Goal: Task Accomplishment & Management: Use online tool/utility

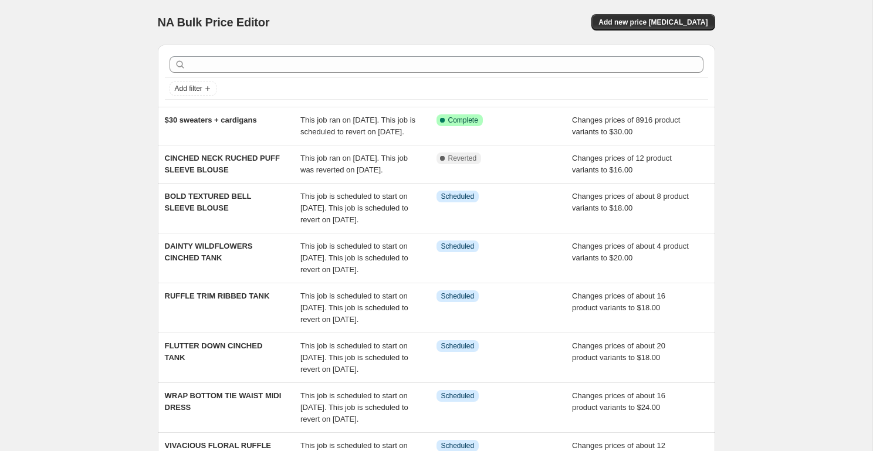
click at [640, 33] on div "NA Bulk Price Editor. This page is ready NA Bulk Price Editor Add new price [ME…" at bounding box center [437, 22] width 558 height 45
click at [636, 23] on span "Add new price [MEDICAL_DATA]" at bounding box center [653, 22] width 109 height 9
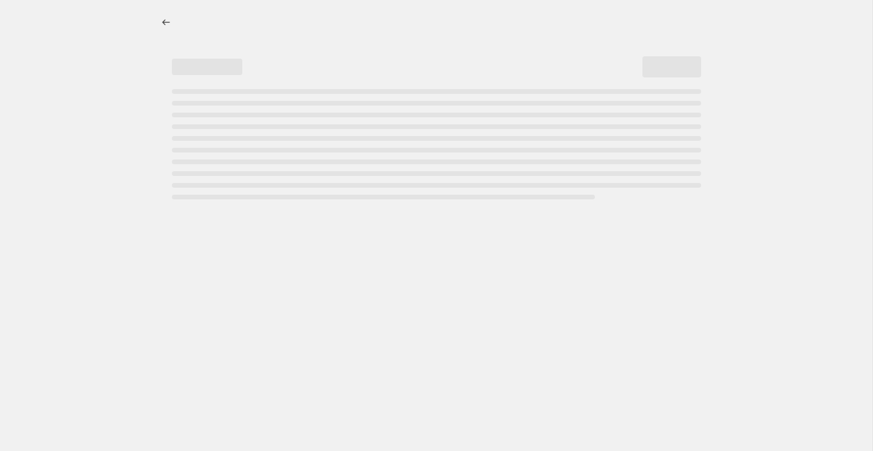
select select "percentage"
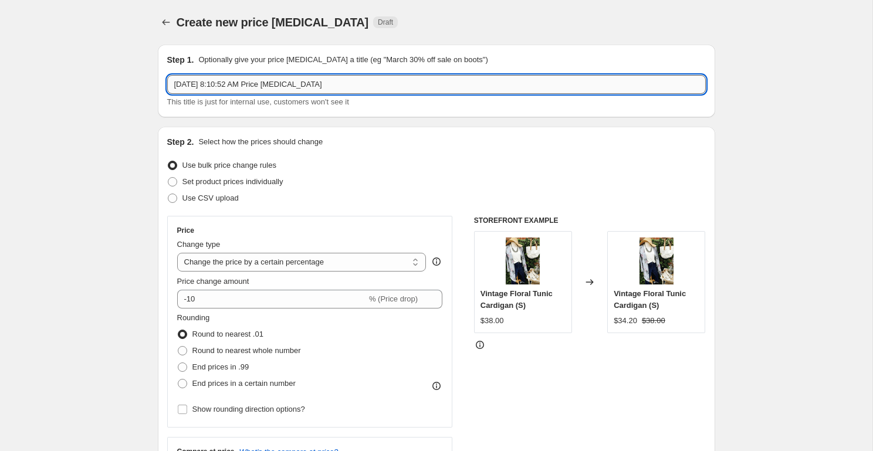
click at [292, 83] on input "[DATE] 8:10:52 AM Price [MEDICAL_DATA]" at bounding box center [436, 84] width 539 height 19
type input "BLOCKED SLEEVE BUTTON ACCENT SWEATER"
click at [272, 262] on select "Change the price to a certain amount Change the price by a certain amount Chang…" at bounding box center [301, 262] width 249 height 19
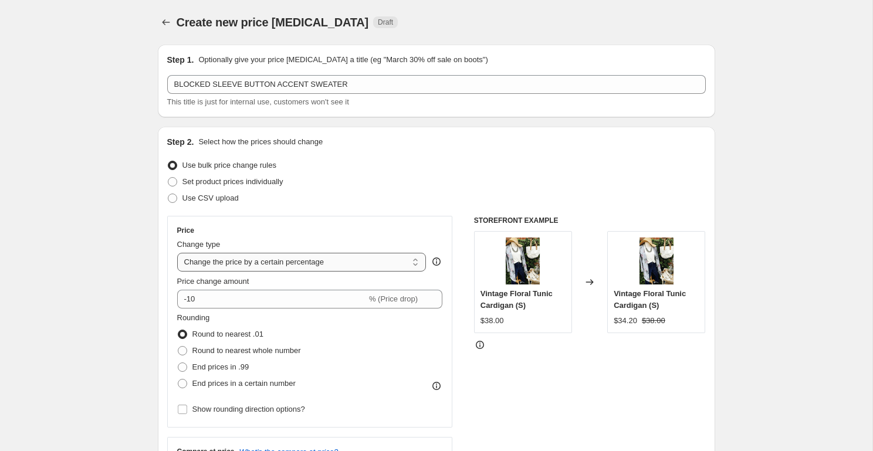
select select "to"
click at [177, 253] on select "Change the price to a certain amount Change the price by a certain amount Chang…" at bounding box center [301, 262] width 249 height 19
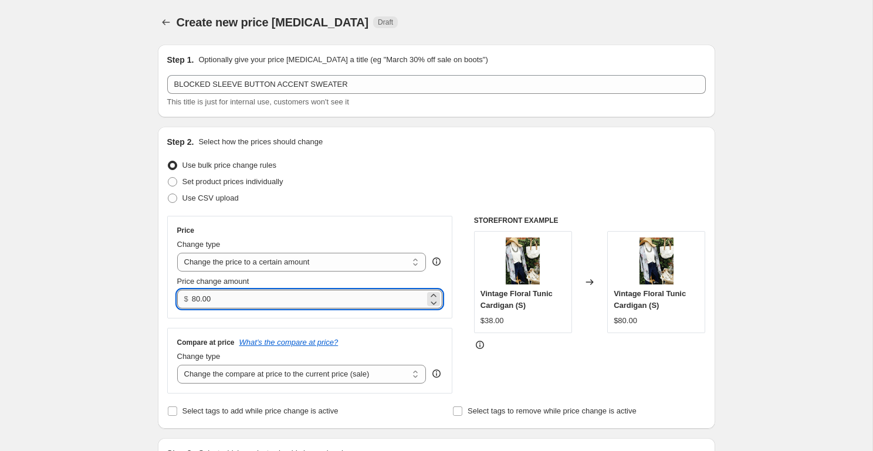
click at [235, 299] on input "80.00" at bounding box center [308, 299] width 233 height 19
type input "30.00"
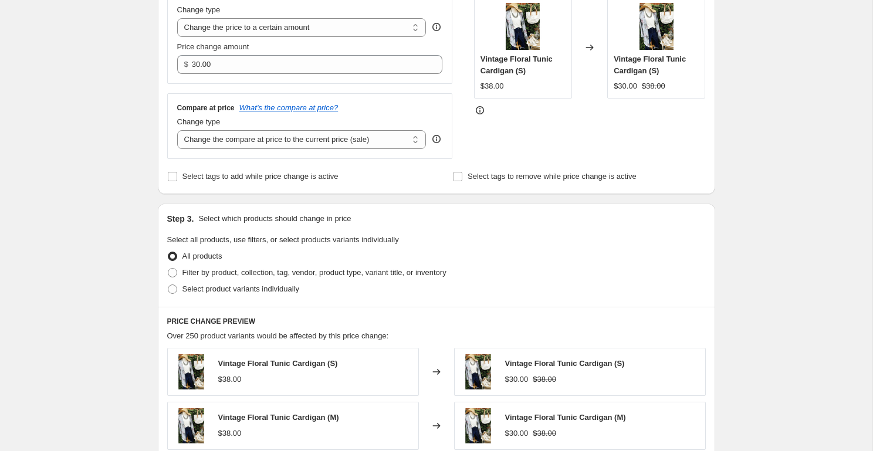
scroll to position [255, 0]
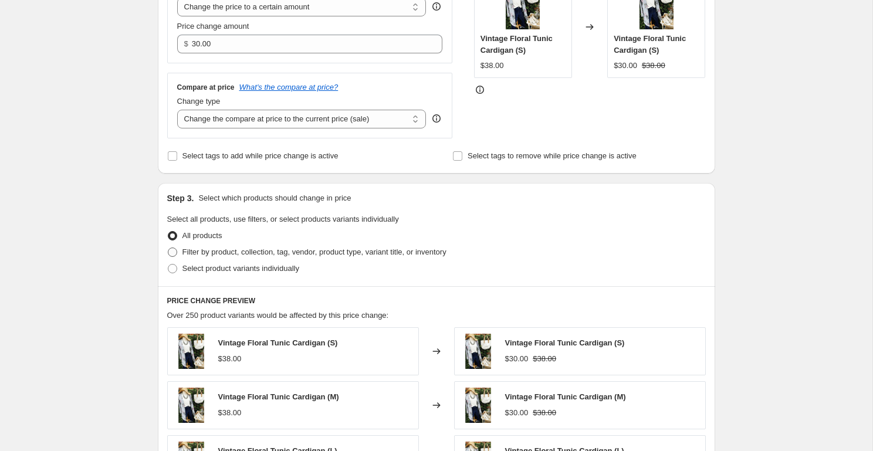
click at [191, 254] on span "Filter by product, collection, tag, vendor, product type, variant title, or inv…" at bounding box center [315, 252] width 264 height 9
click at [168, 248] on input "Filter by product, collection, tag, vendor, product type, variant title, or inv…" at bounding box center [168, 248] width 1 height 1
radio input "true"
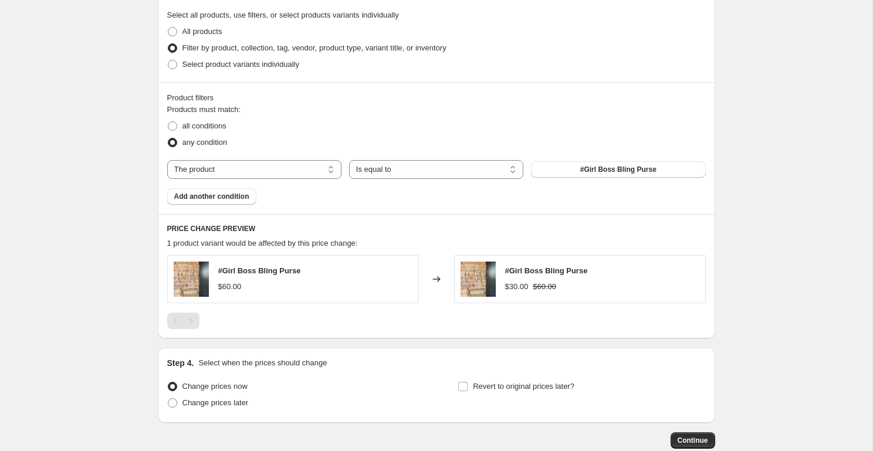
scroll to position [463, 0]
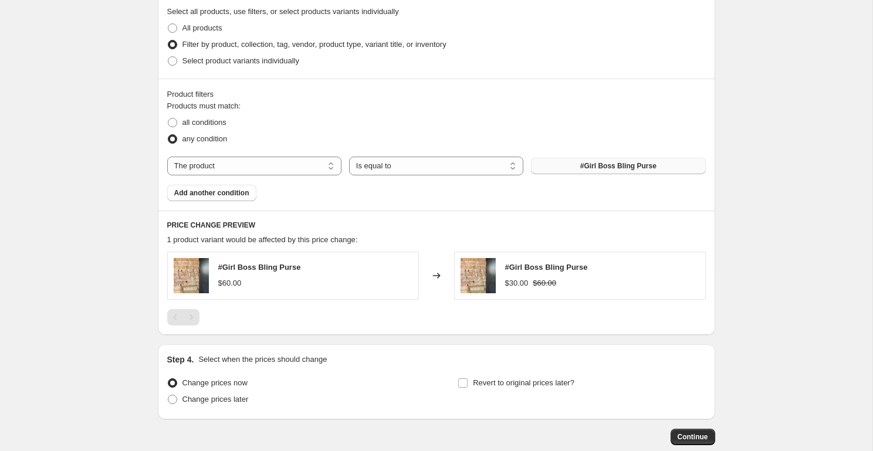
click at [616, 164] on span "#Girl Boss Bling Purse" at bounding box center [618, 165] width 76 height 9
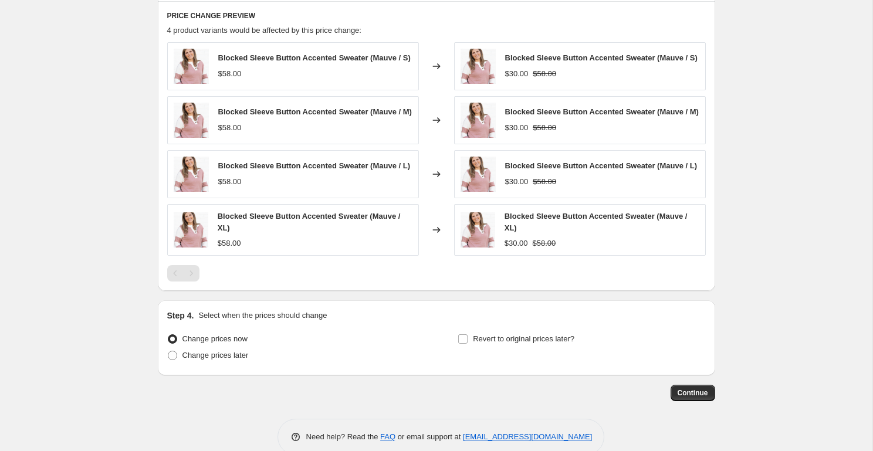
scroll to position [706, 0]
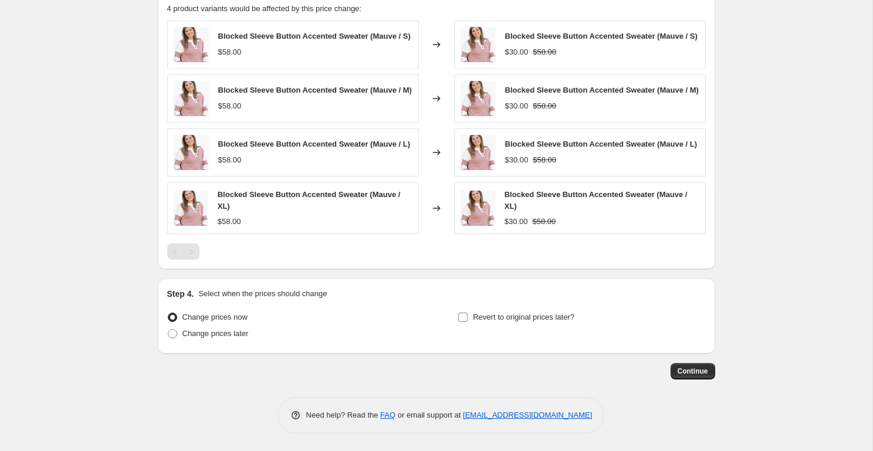
click at [492, 315] on span "Revert to original prices later?" at bounding box center [524, 317] width 102 height 9
click at [468, 315] on input "Revert to original prices later?" at bounding box center [462, 317] width 9 height 9
checkbox input "true"
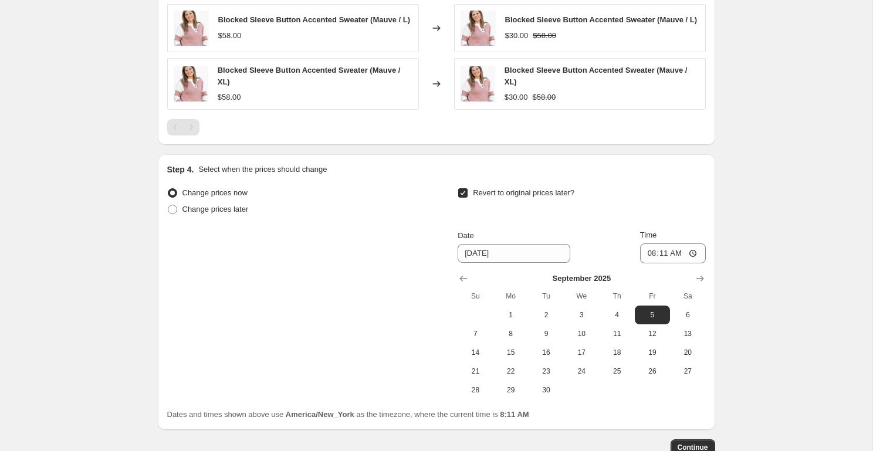
scroll to position [824, 0]
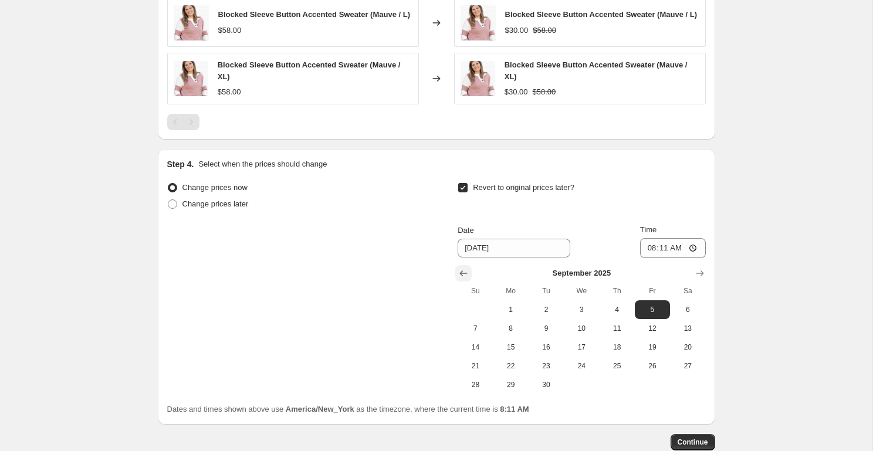
click at [463, 279] on icon "Show previous month, August 2025" at bounding box center [464, 274] width 12 height 12
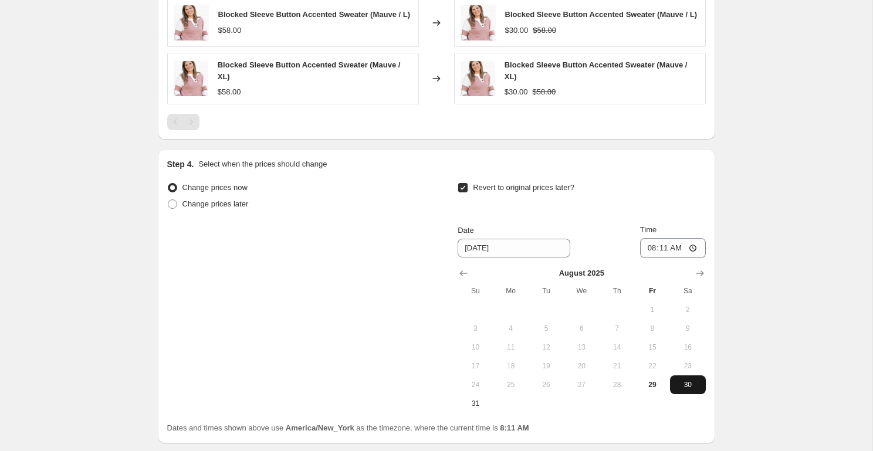
click at [693, 390] on span "30" at bounding box center [688, 384] width 26 height 9
type input "[DATE]"
click at [647, 256] on input "08:11" at bounding box center [673, 248] width 66 height 20
type input "11:50"
click at [663, 258] on input "23:50" at bounding box center [673, 248] width 66 height 20
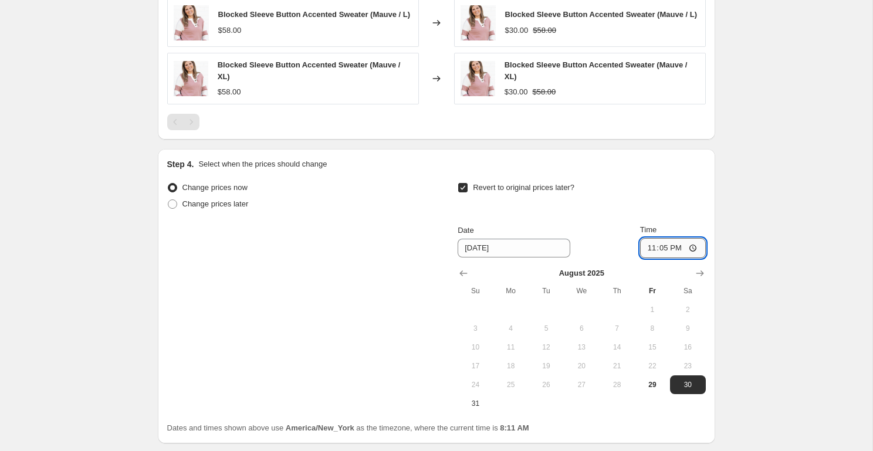
type input "23:59"
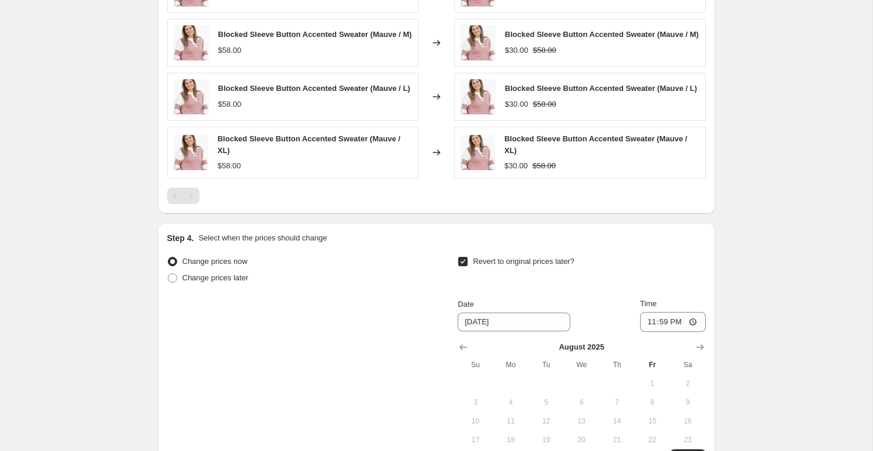
scroll to position [924, 0]
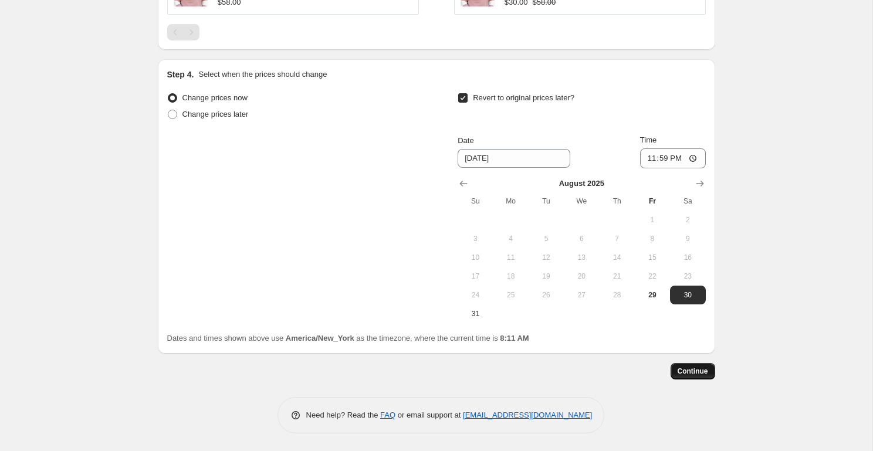
click at [684, 375] on span "Continue" at bounding box center [693, 371] width 31 height 9
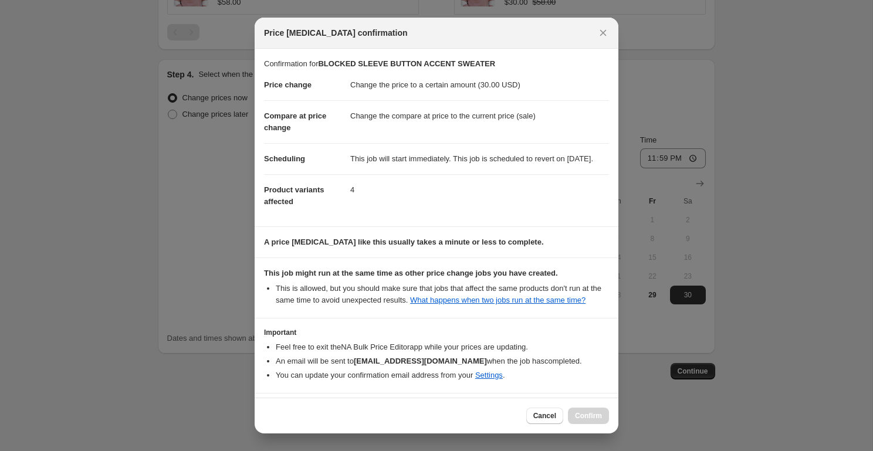
scroll to position [66, 0]
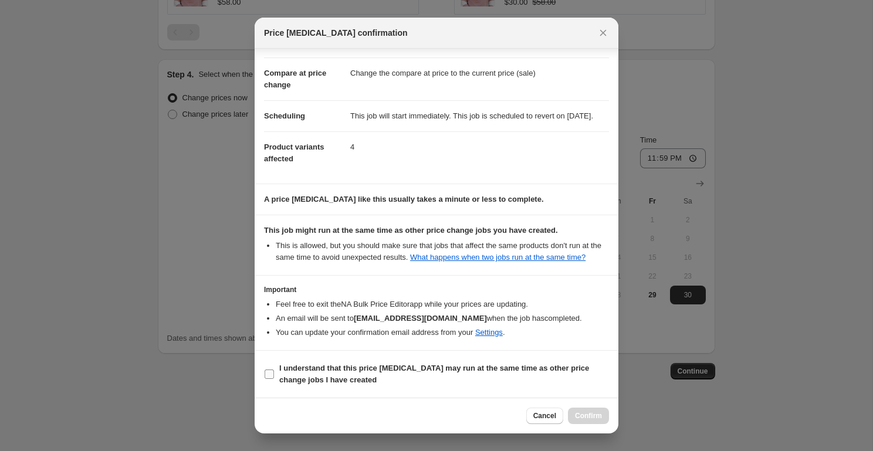
click at [370, 375] on span "I understand that this price [MEDICAL_DATA] may run at the same time as other p…" at bounding box center [444, 374] width 330 height 23
click at [274, 375] on input "I understand that this price [MEDICAL_DATA] may run at the same time as other p…" at bounding box center [269, 374] width 9 height 9
checkbox input "true"
click at [582, 417] on span "Confirm" at bounding box center [588, 415] width 27 height 9
